Goal: Task Accomplishment & Management: Manage account settings

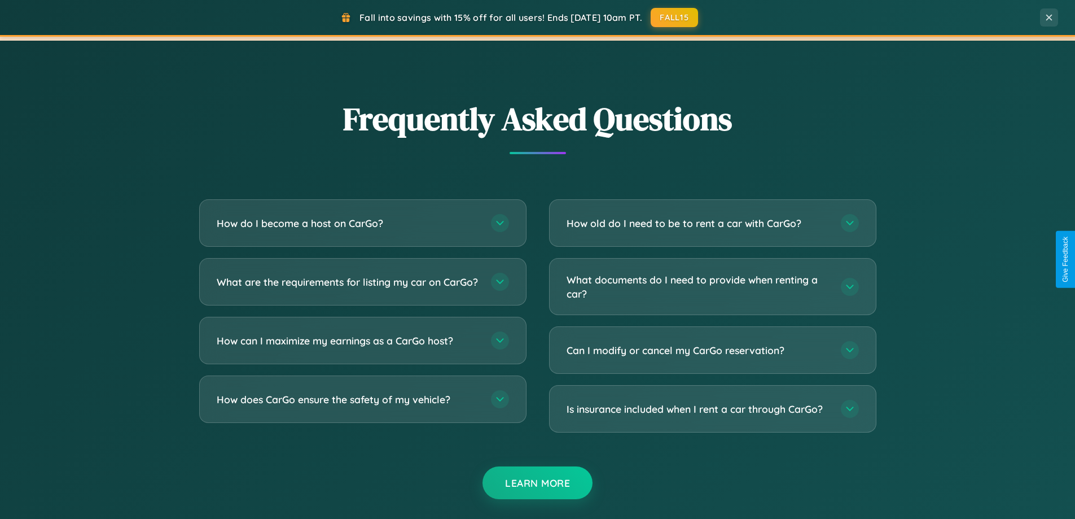
scroll to position [2172, 0]
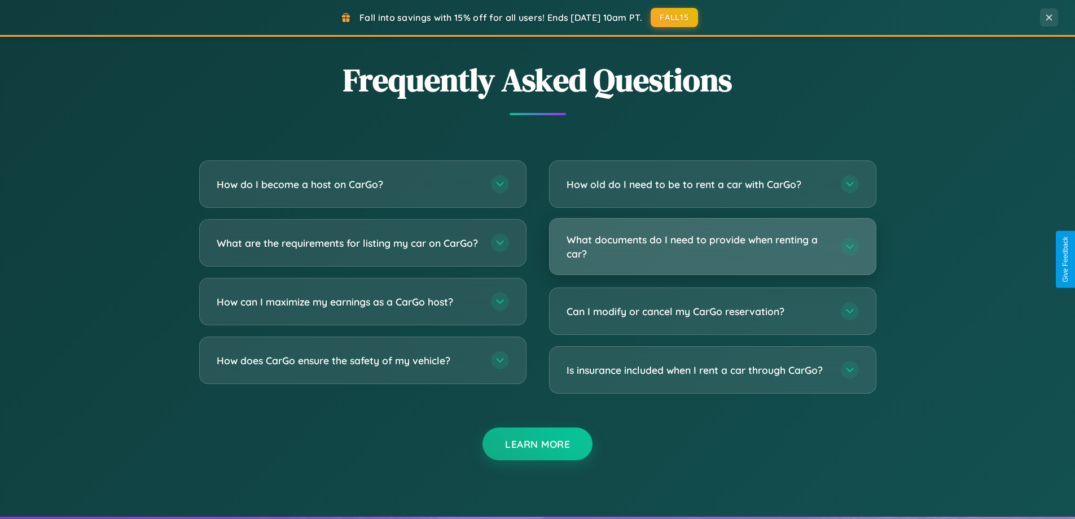
click at [712, 247] on h3 "What documents do I need to provide when renting a car?" at bounding box center [698, 247] width 263 height 28
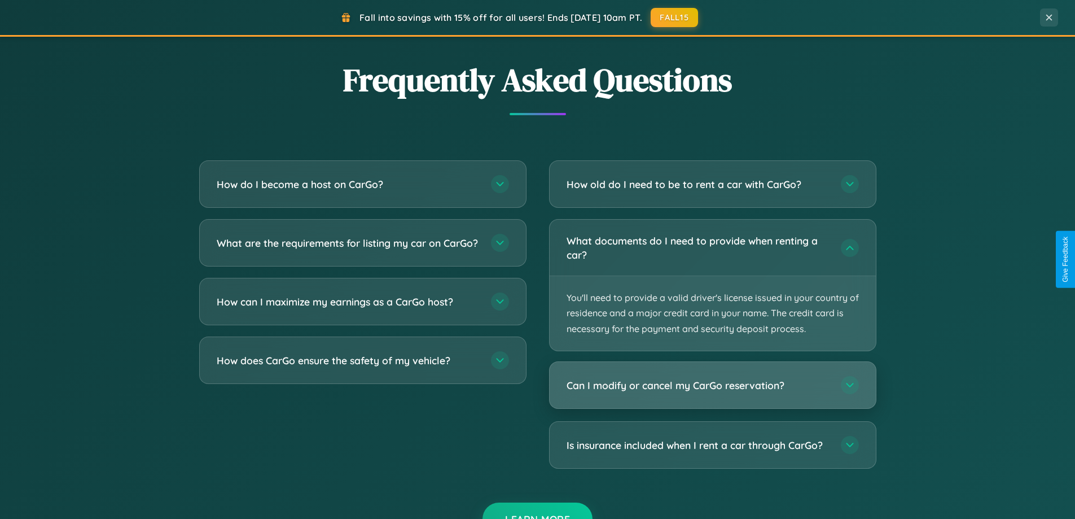
click at [712, 385] on h3 "Can I modify or cancel my CarGo reservation?" at bounding box center [698, 385] width 263 height 14
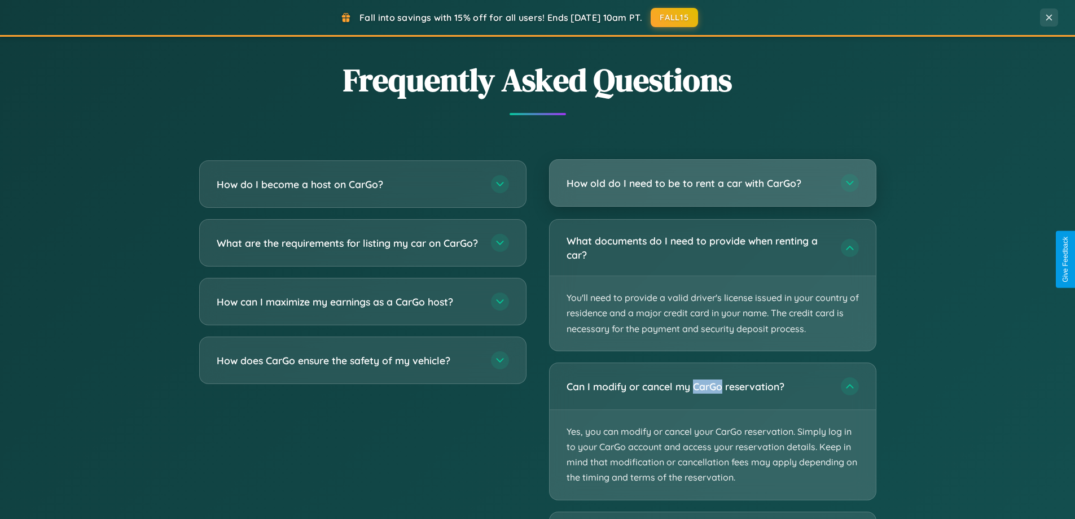
click at [712, 183] on h3 "How old do I need to be to rent a car with CarGo?" at bounding box center [698, 183] width 263 height 14
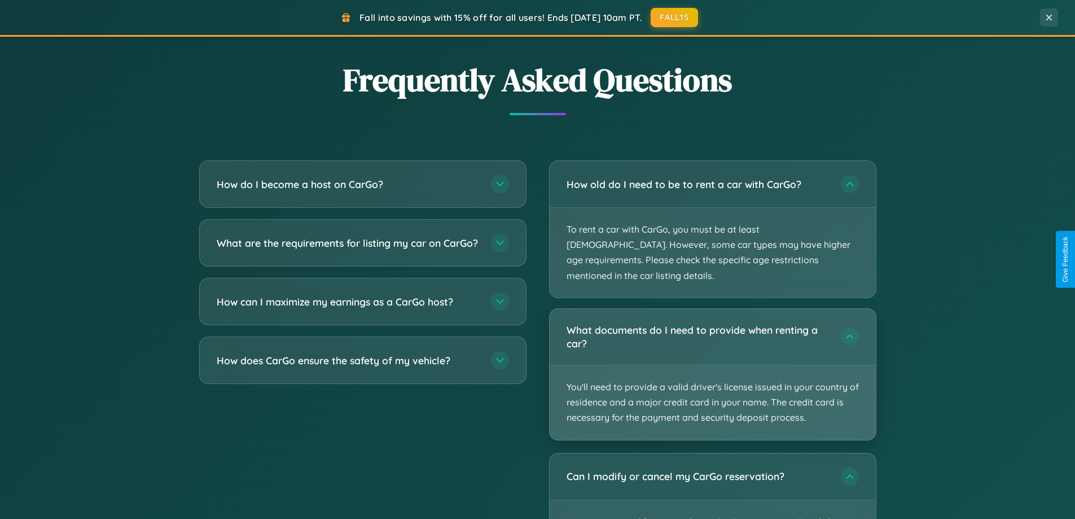
click at [712, 365] on p "You'll need to provide a valid driver's license issued in your country of resid…" at bounding box center [713, 402] width 326 height 75
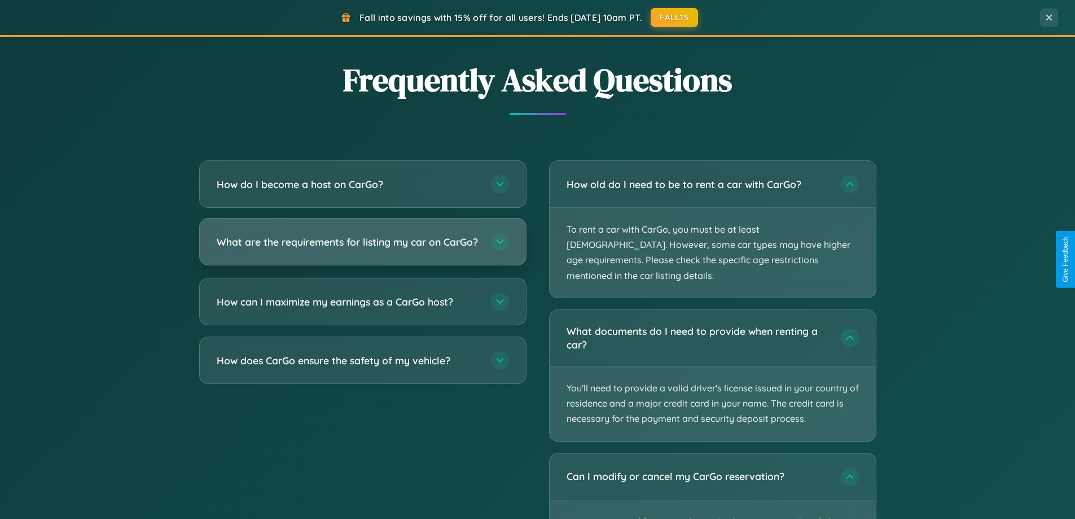
click at [362, 247] on h3 "What are the requirements for listing my car on CarGo?" at bounding box center [348, 242] width 263 height 14
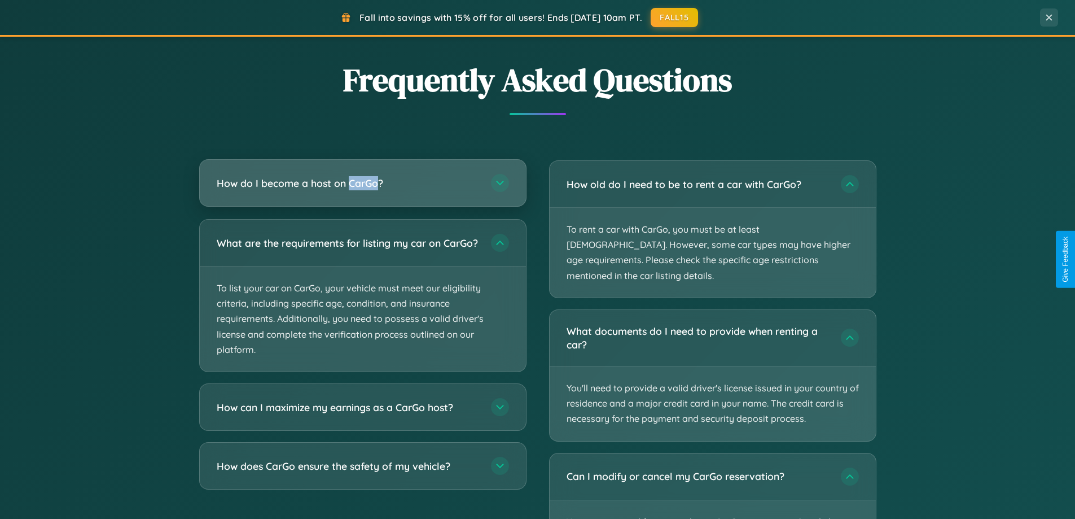
click at [362, 183] on h3 "How do I become a host on CarGo?" at bounding box center [348, 183] width 263 height 14
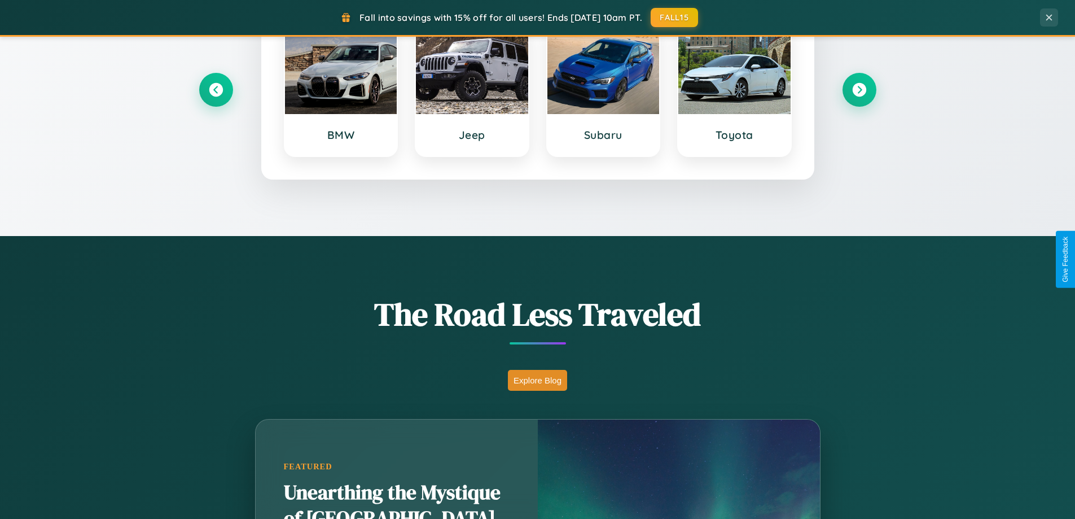
scroll to position [0, 0]
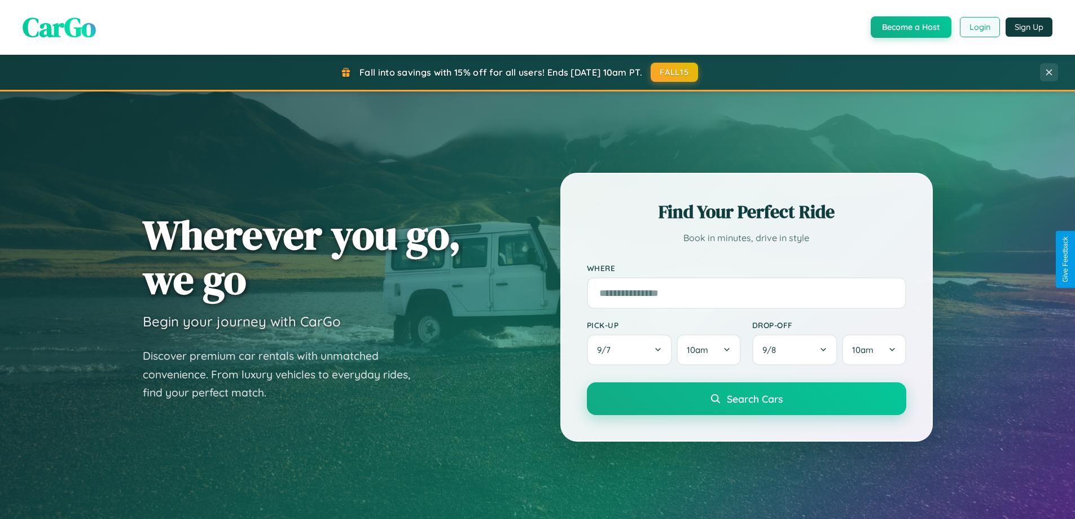
click at [979, 27] on button "Login" at bounding box center [980, 27] width 40 height 20
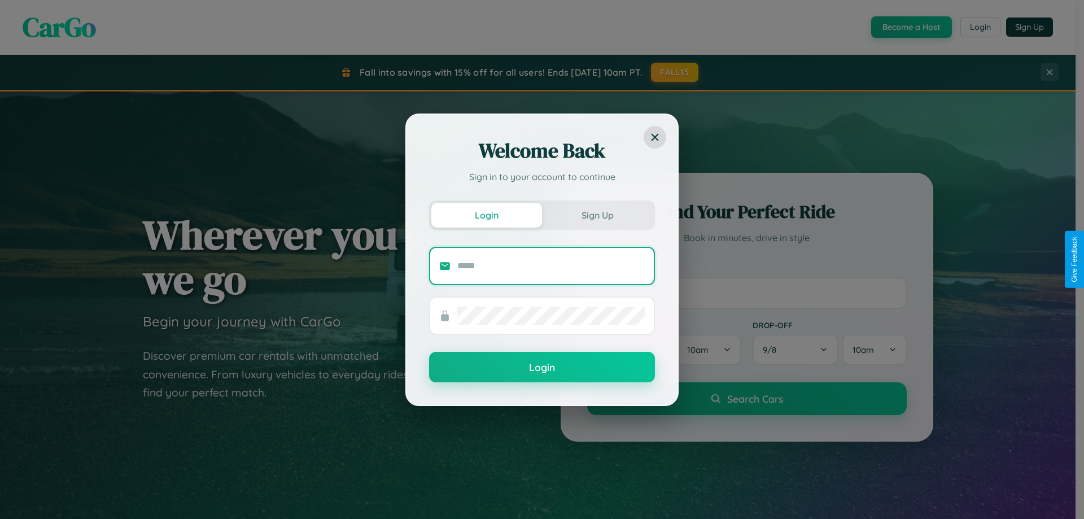
click at [551, 265] on input "text" at bounding box center [550, 266] width 187 height 18
type input "**********"
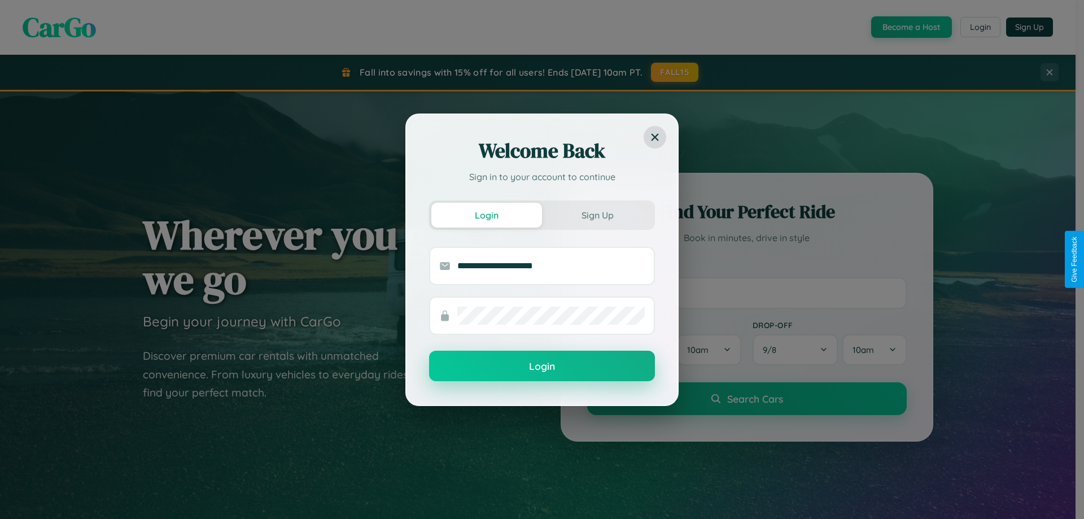
click at [542, 366] on button "Login" at bounding box center [542, 366] width 226 height 30
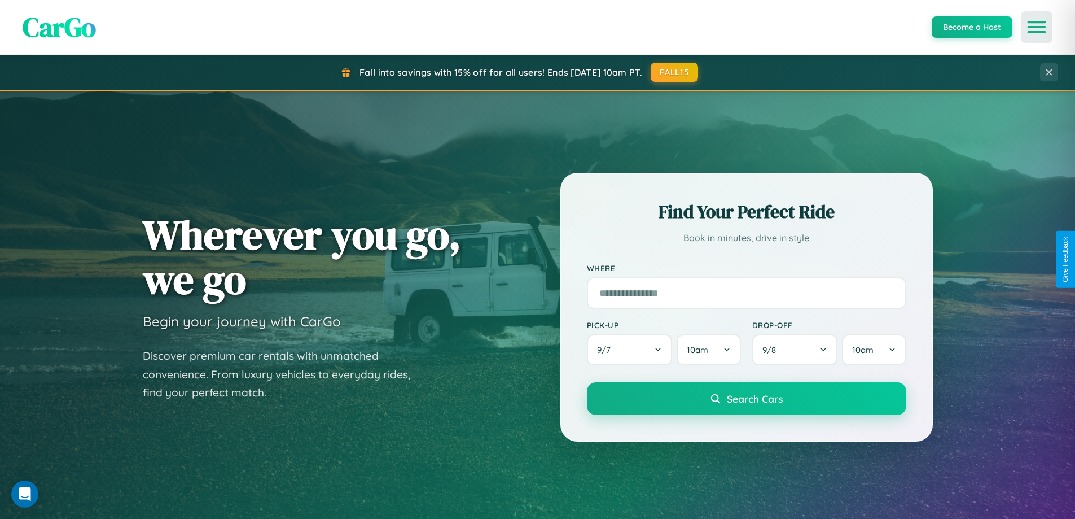
click at [1037, 27] on icon "Open menu" at bounding box center [1037, 27] width 16 height 10
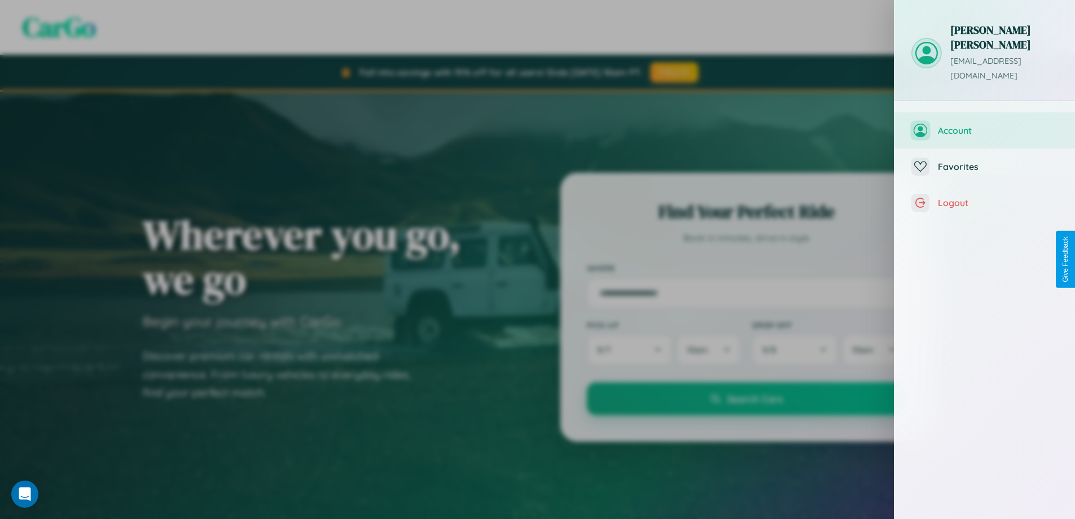
click at [985, 125] on span "Account" at bounding box center [998, 130] width 120 height 11
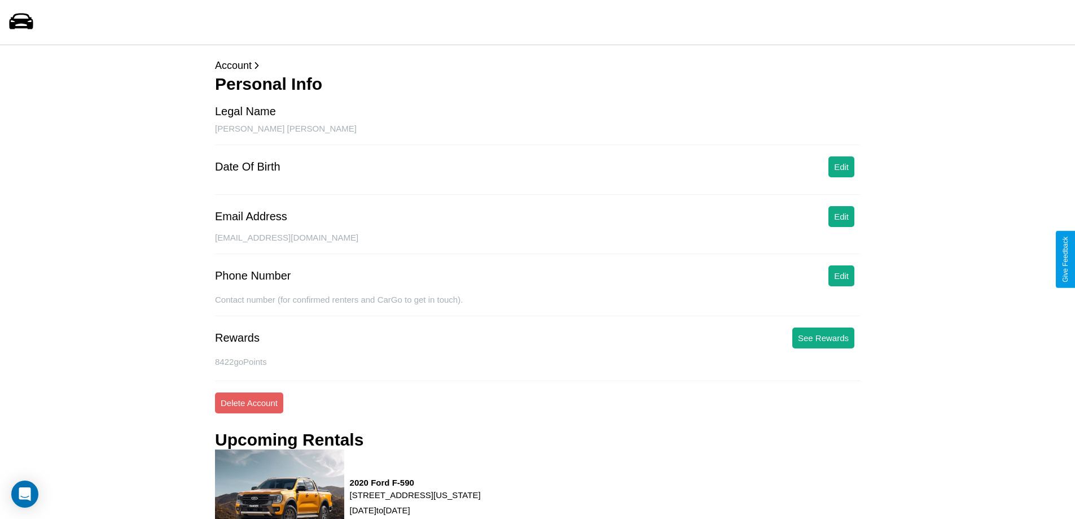
scroll to position [239, 0]
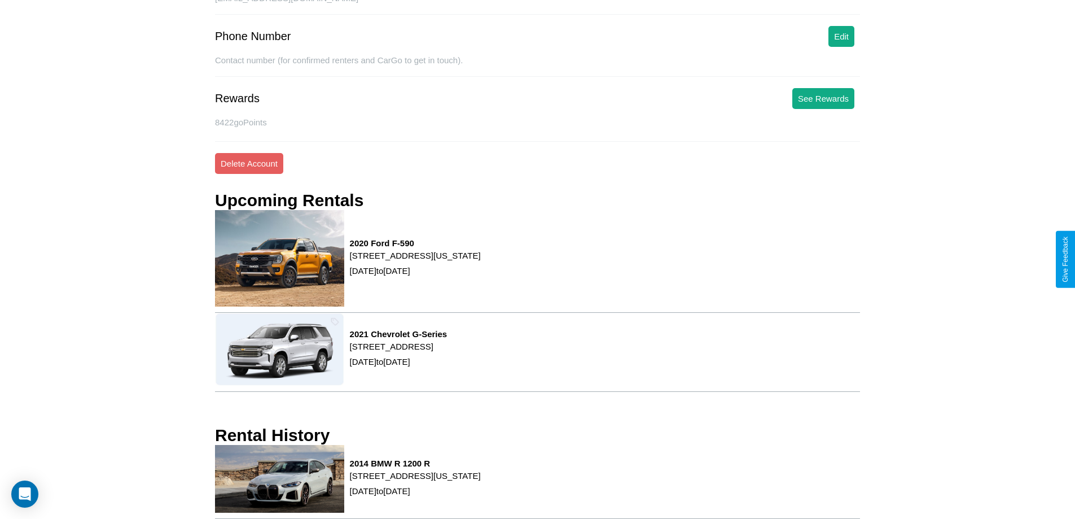
click at [537, 482] on div "2014 BMW R [GEOGRAPHIC_DATA][STREET_ADDRESS][US_STATE][GEOGRAPHIC_DATA] [DATE] …" at bounding box center [537, 482] width 645 height 74
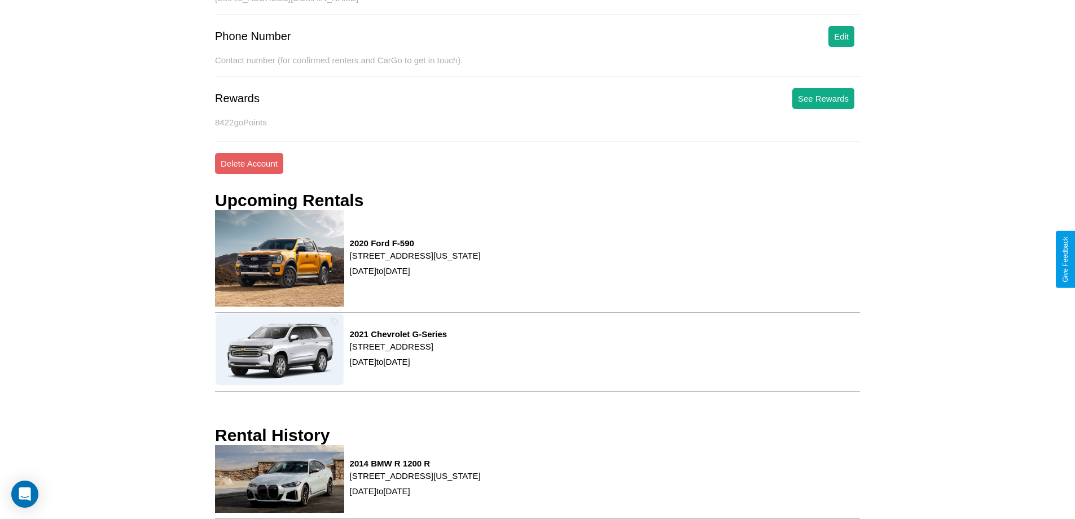
click at [537, 482] on div "2014 BMW R [GEOGRAPHIC_DATA][STREET_ADDRESS][US_STATE][GEOGRAPHIC_DATA] [DATE] …" at bounding box center [537, 482] width 645 height 74
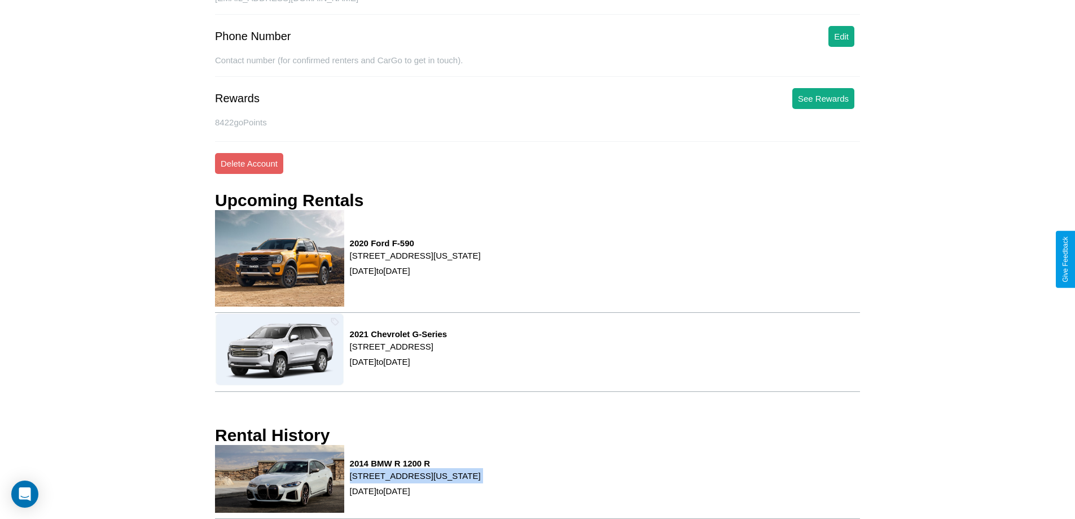
click at [537, 482] on div "2014 BMW R [GEOGRAPHIC_DATA][STREET_ADDRESS][US_STATE][GEOGRAPHIC_DATA] [DATE] …" at bounding box center [537, 482] width 645 height 74
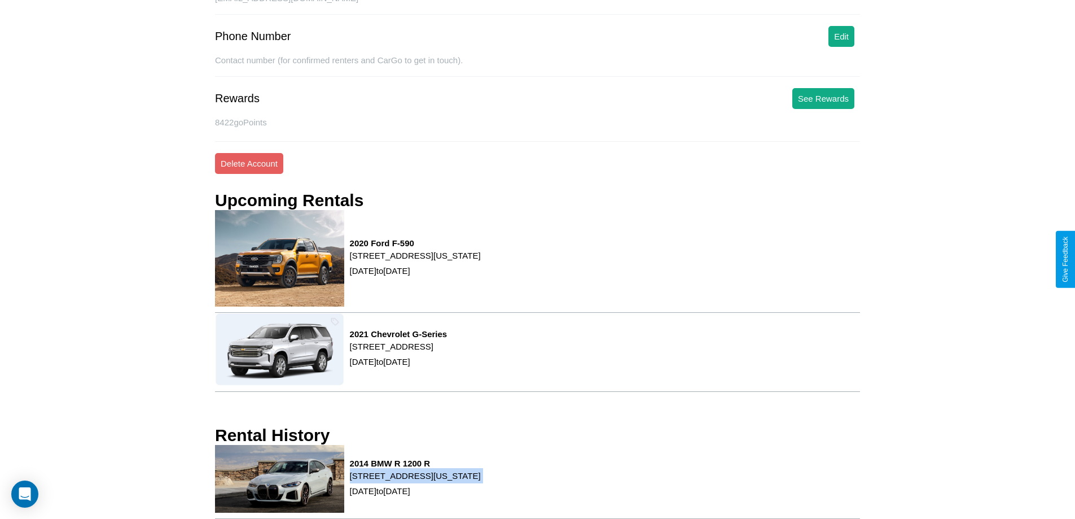
click at [537, 482] on div "2014 BMW R [GEOGRAPHIC_DATA][STREET_ADDRESS][US_STATE][GEOGRAPHIC_DATA] [DATE] …" at bounding box center [537, 482] width 645 height 74
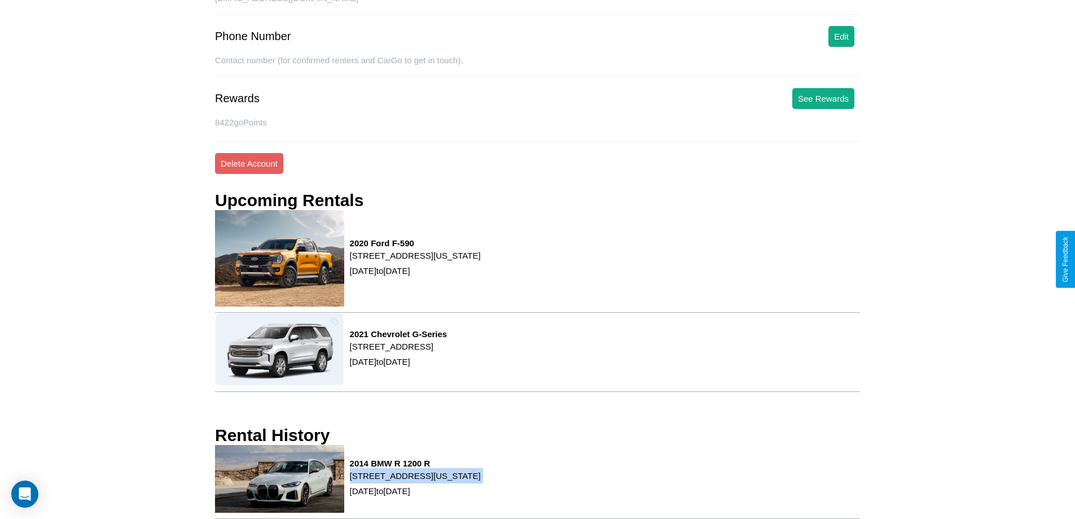
click at [537, 482] on div "2014 BMW R [GEOGRAPHIC_DATA][STREET_ADDRESS][US_STATE][GEOGRAPHIC_DATA] [DATE] …" at bounding box center [537, 482] width 645 height 74
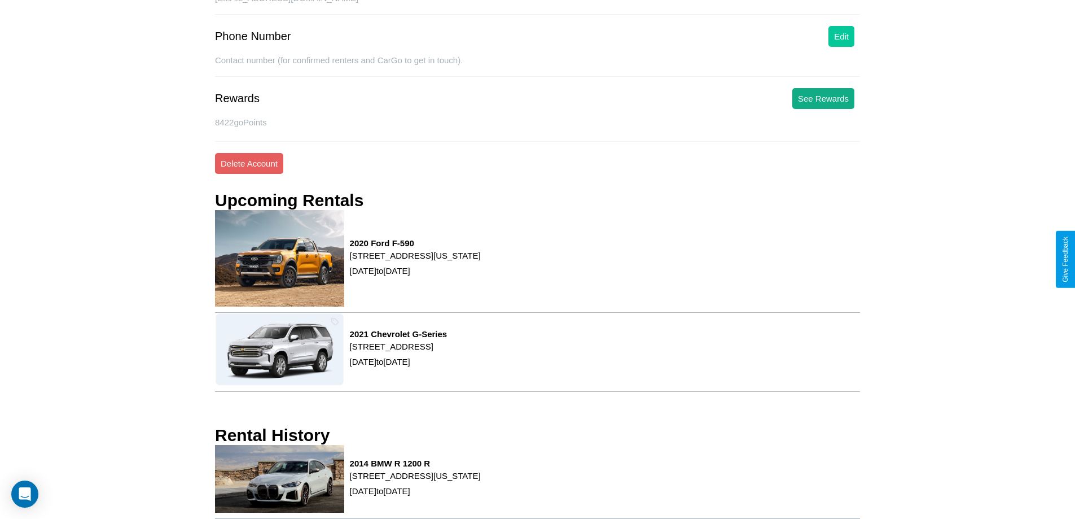
click at [842, 36] on button "Edit" at bounding box center [842, 36] width 26 height 21
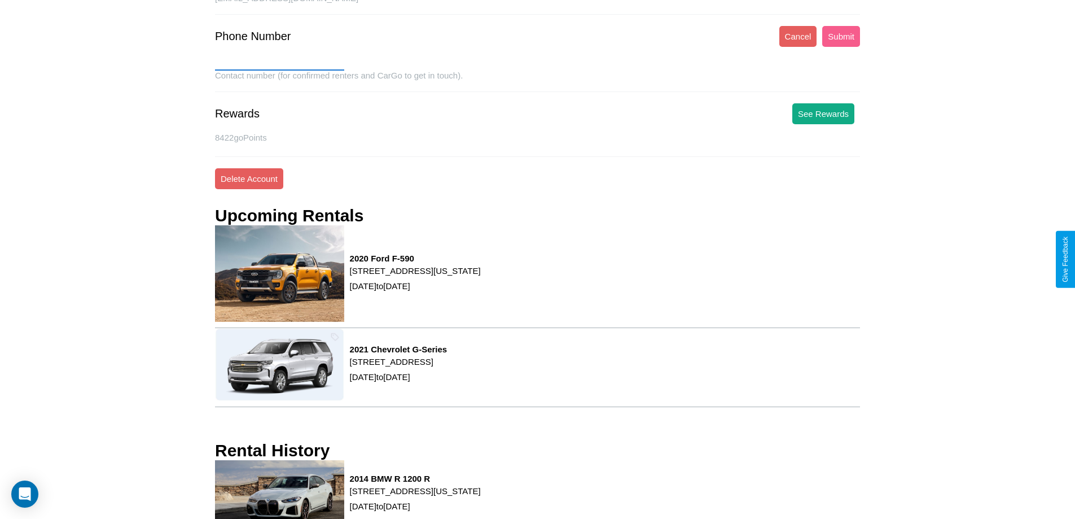
click at [279, 62] on input "text" at bounding box center [279, 62] width 129 height 18
type input "**********"
